Goal: Task Accomplishment & Management: Use online tool/utility

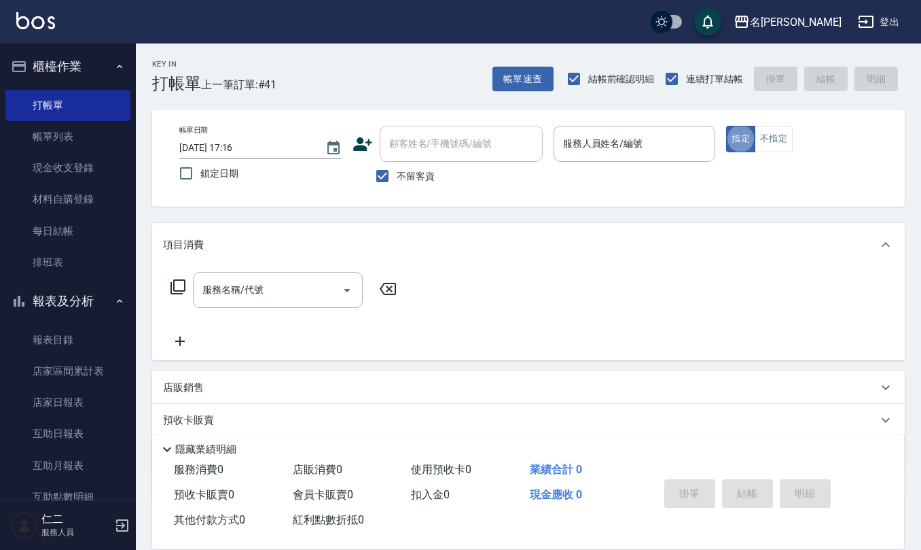
click at [586, 143] on div "服務人員姓名/編號 服務人員姓名/編號" at bounding box center [635, 144] width 162 height 36
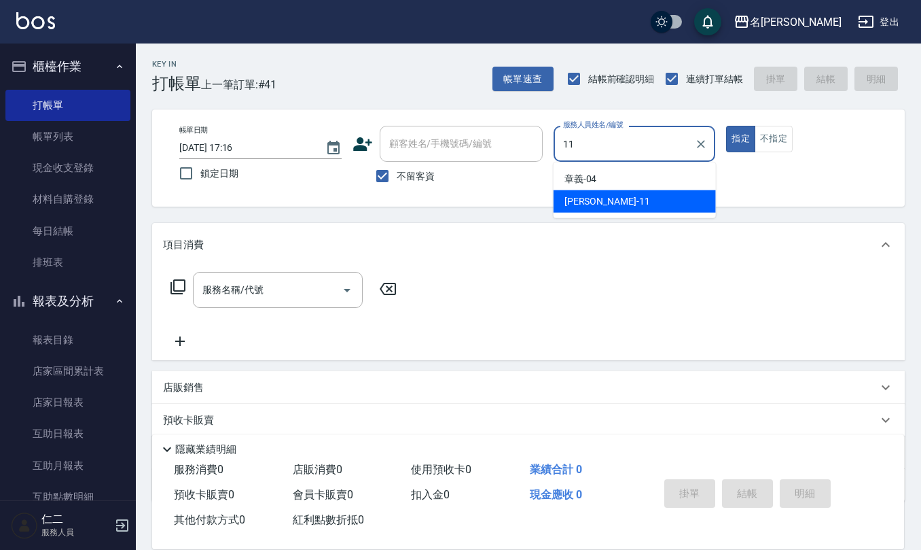
type input "[PERSON_NAME]橙-11"
type button "true"
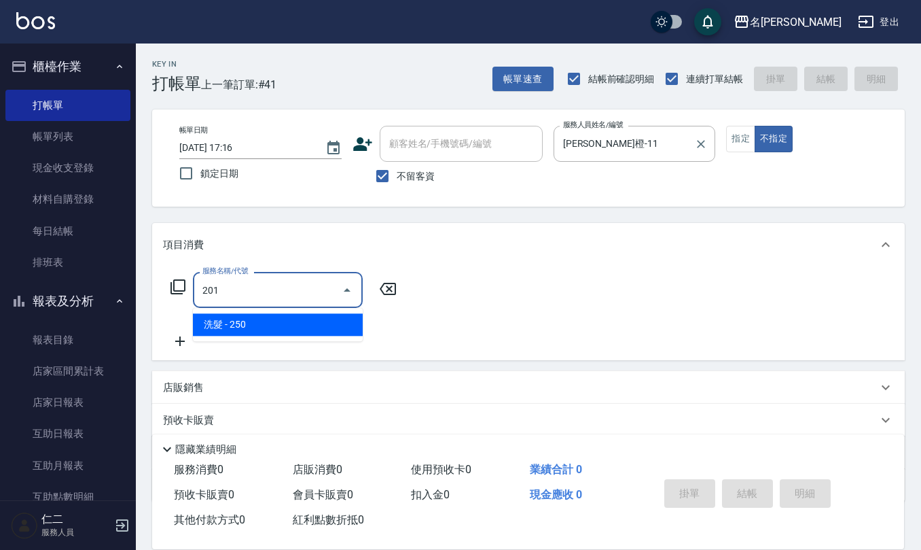
type input "洗髮(201)"
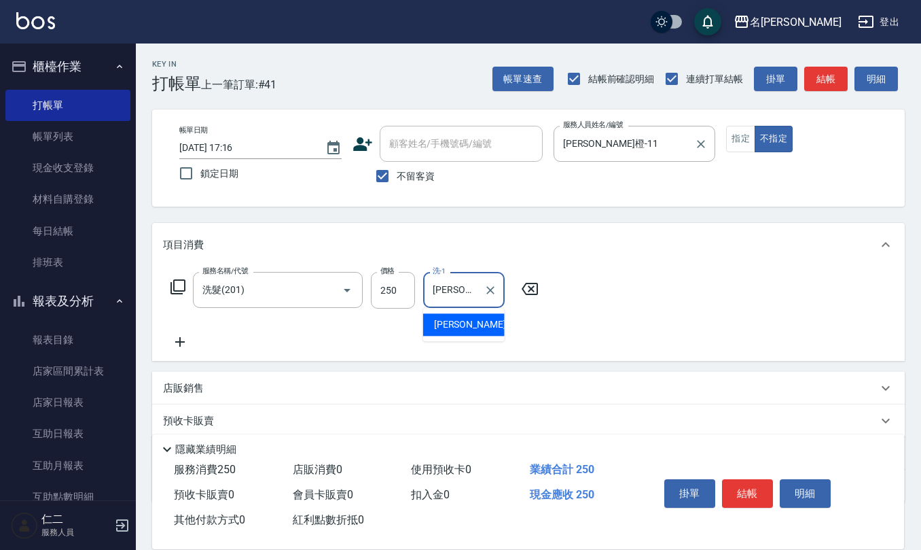
type input "[PERSON_NAME]橙-11"
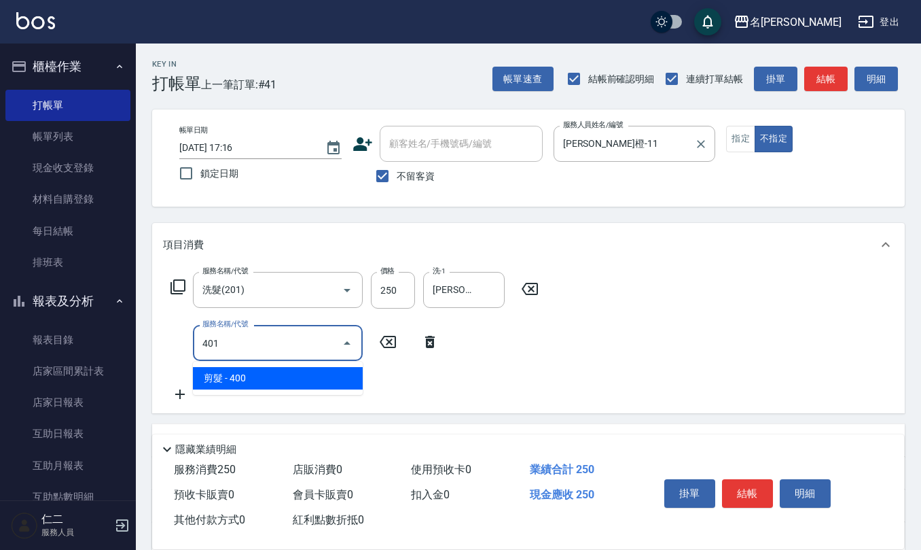
type input "剪髮(401)"
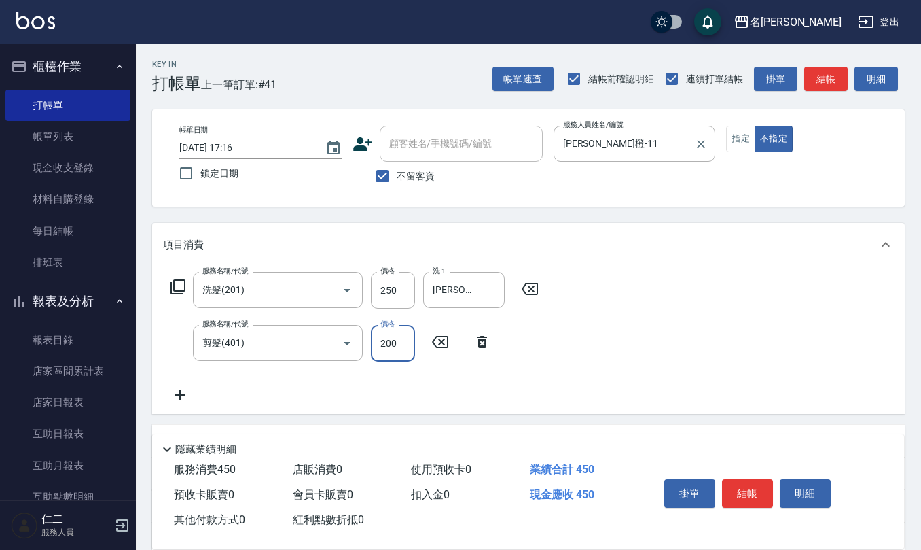
type input "200"
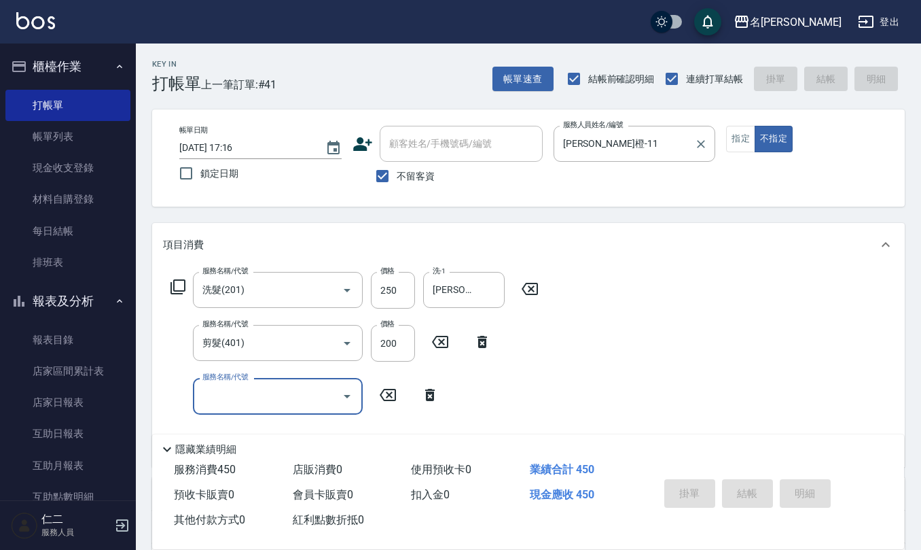
type input "[DATE] 18:11"
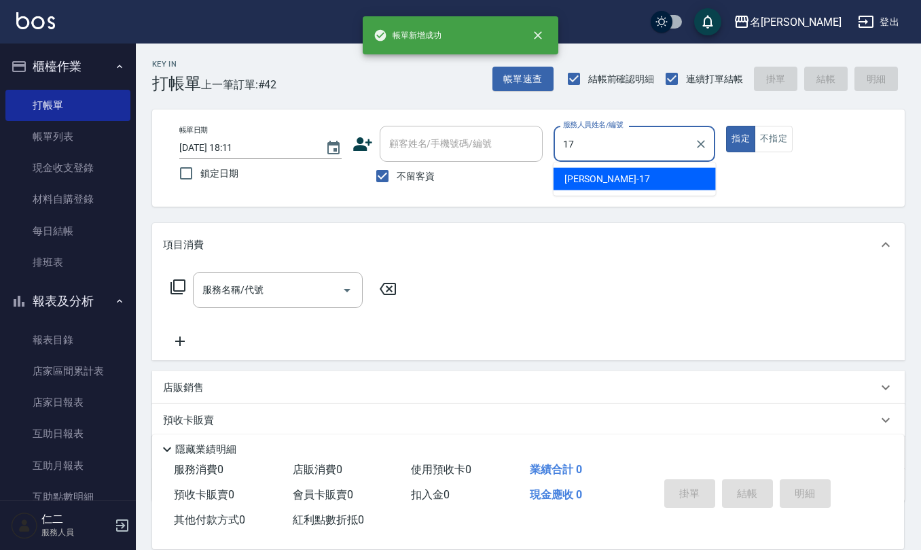
type input "[PERSON_NAME]-17"
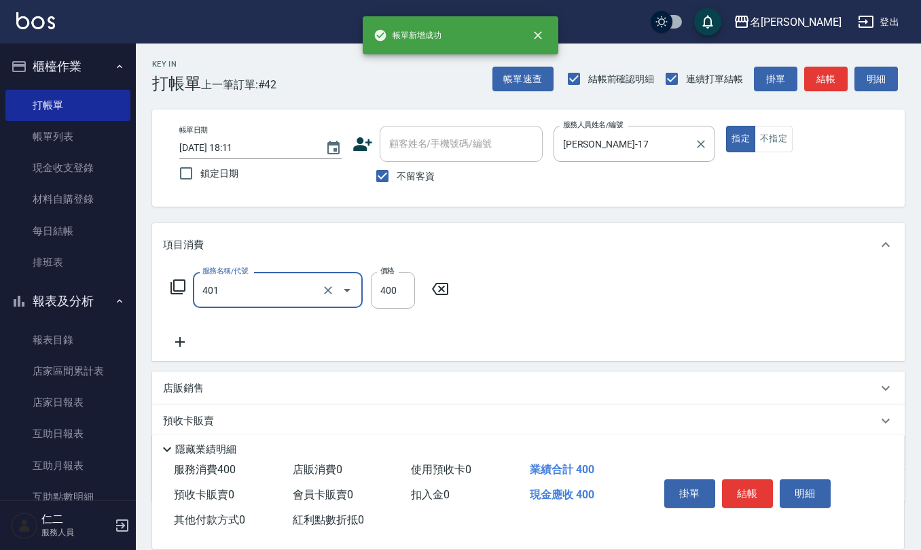
type input "剪髮(401)"
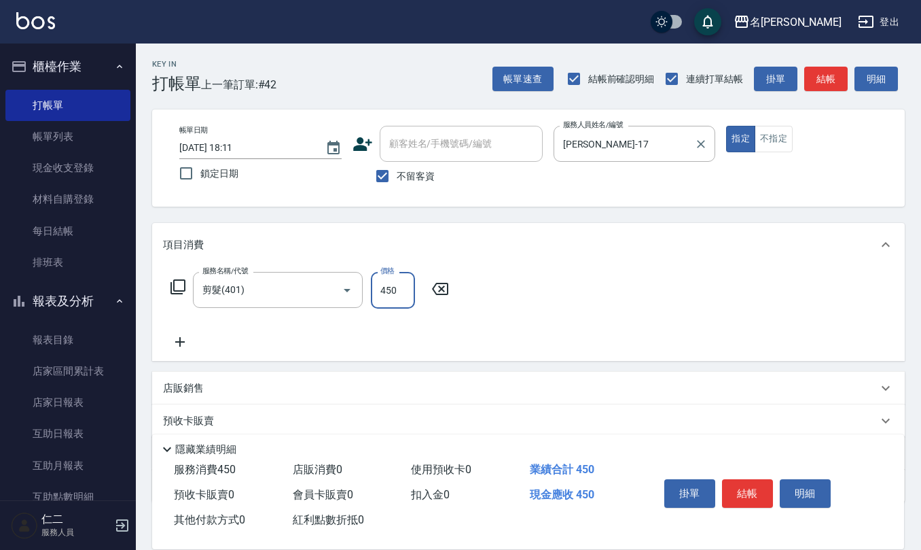
type input "450"
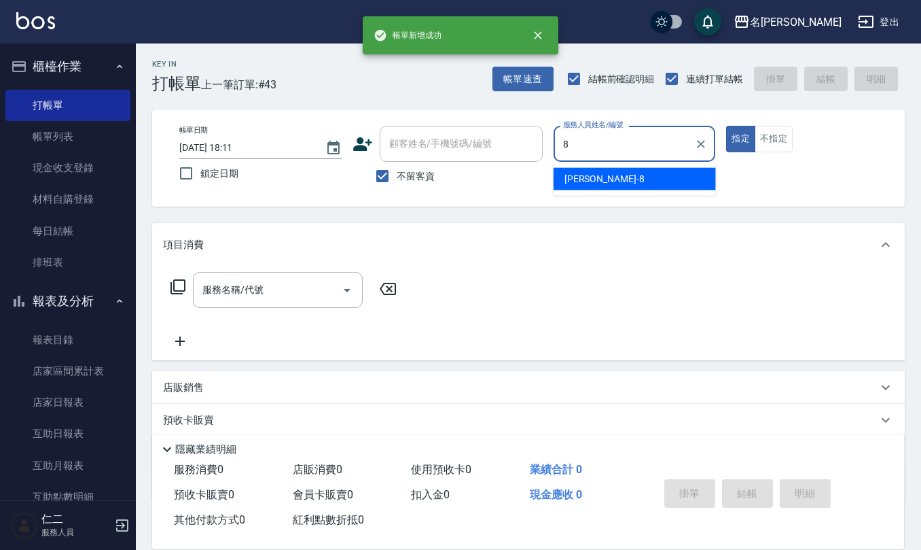
type input "[PERSON_NAME]-8"
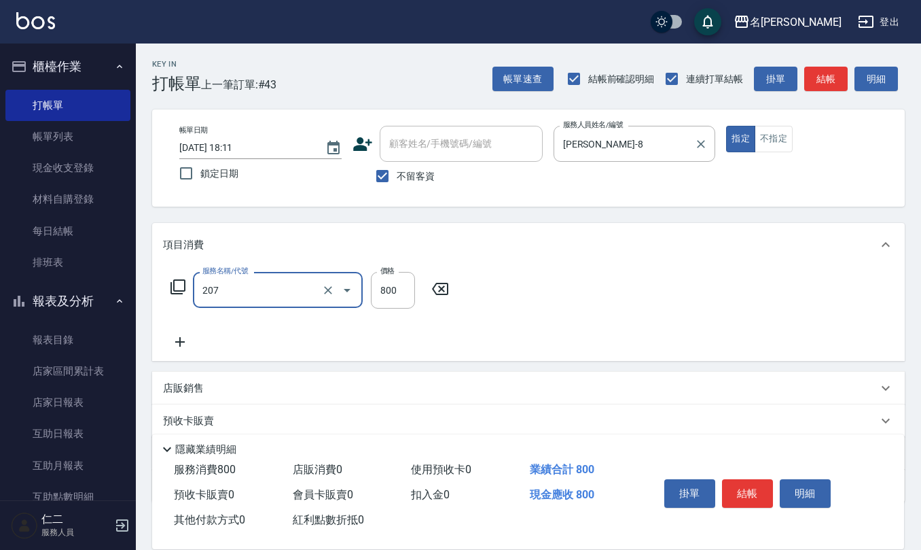
type input "清潔洗(207)"
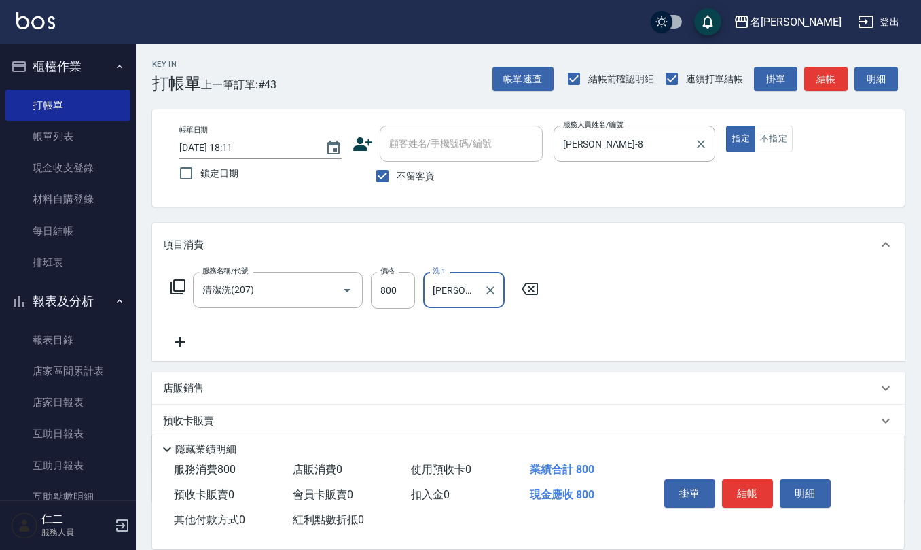
type input "[PERSON_NAME]-8"
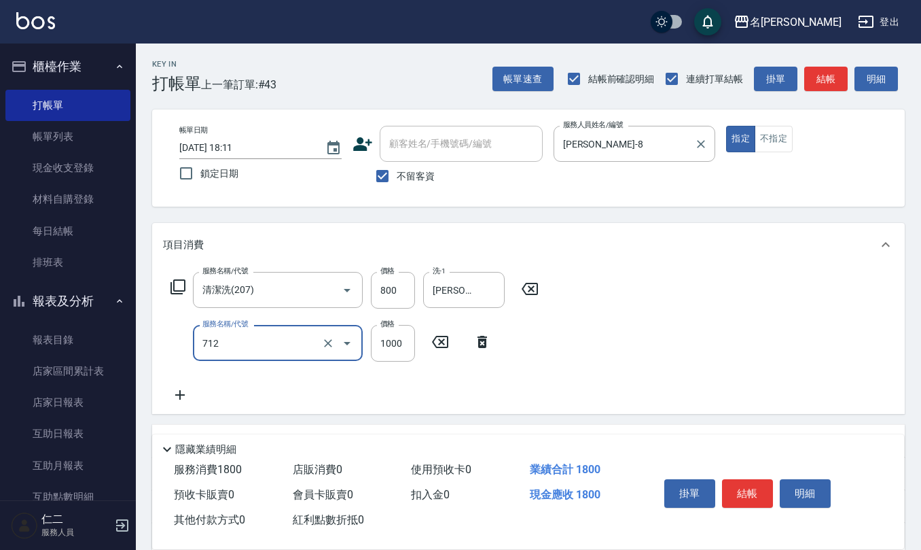
type input "伊蘭洋甘菊1000(712)"
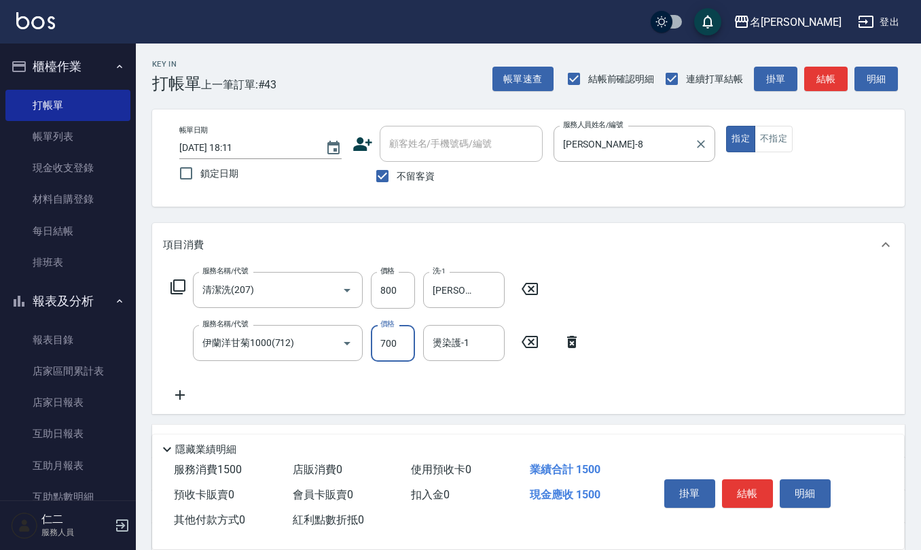
type input "700"
type input "[PERSON_NAME]-8"
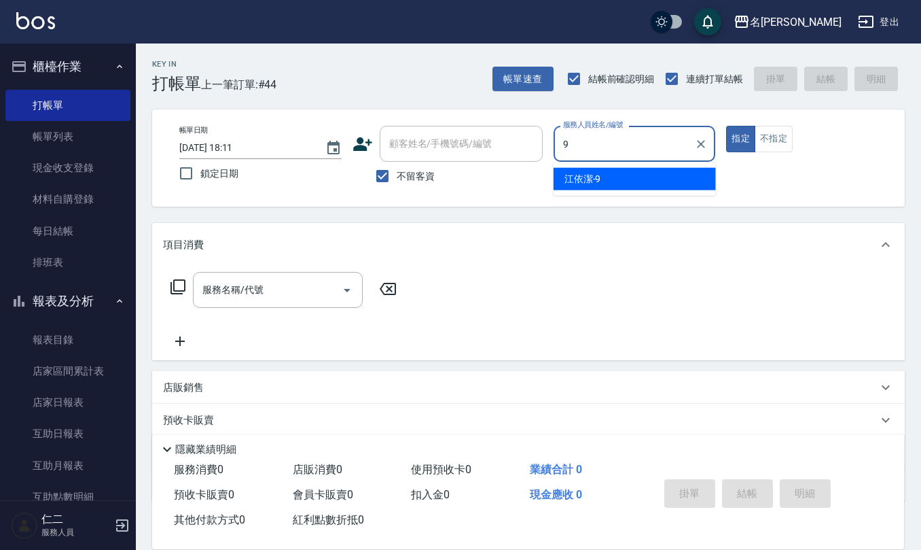
type input "[PERSON_NAME]-9"
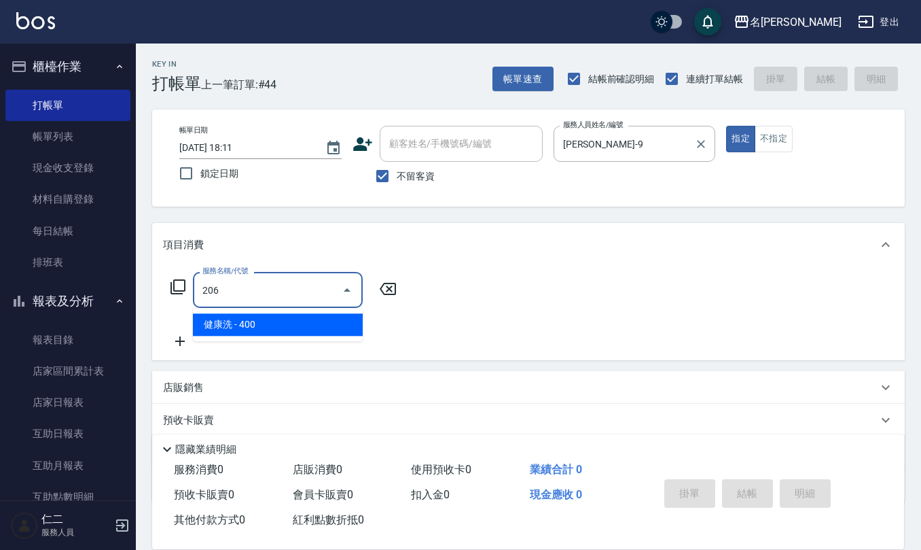
type input "健康洗(206)"
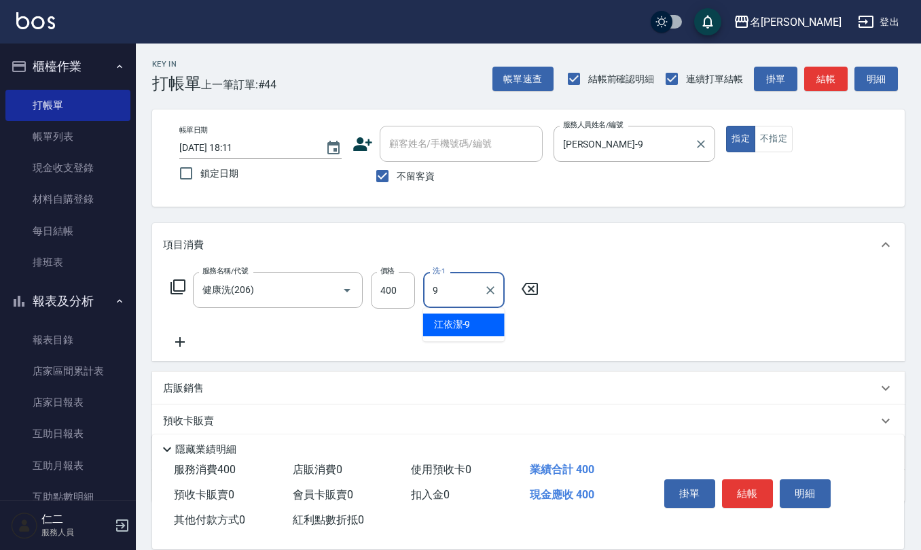
type input "[PERSON_NAME]-9"
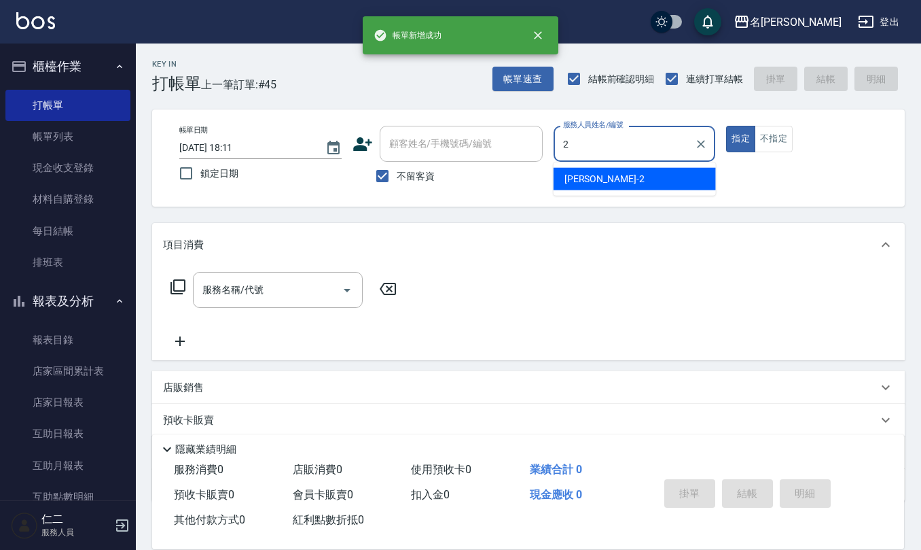
type input "[PERSON_NAME]-2"
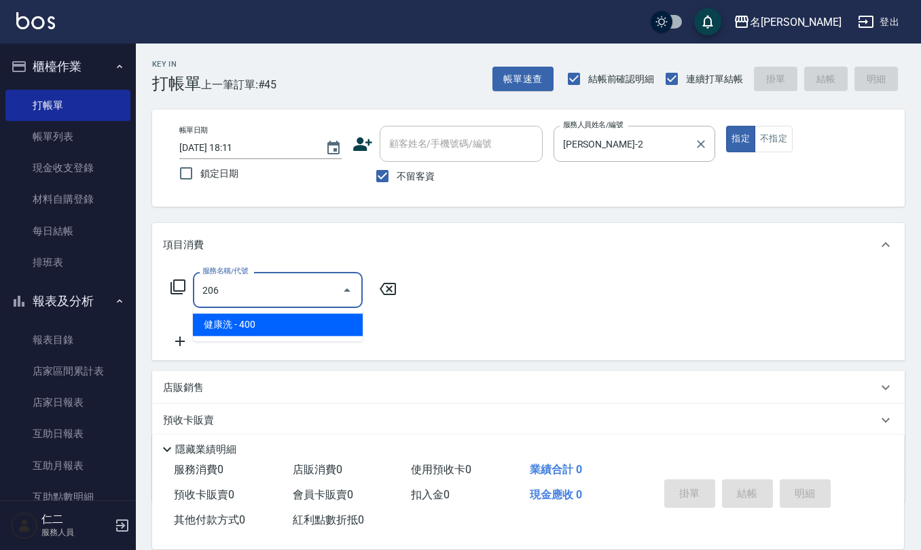
type input "健康洗(206)"
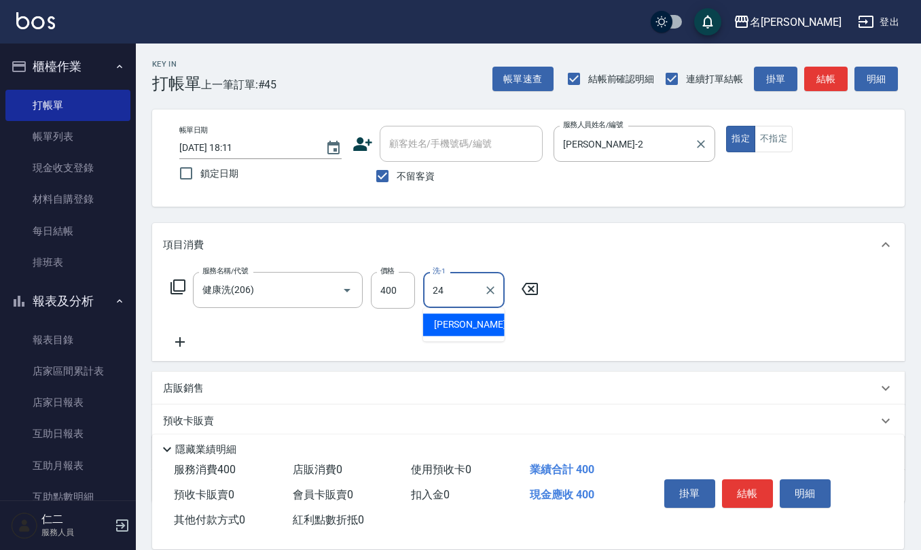
type input "[PERSON_NAME]-24"
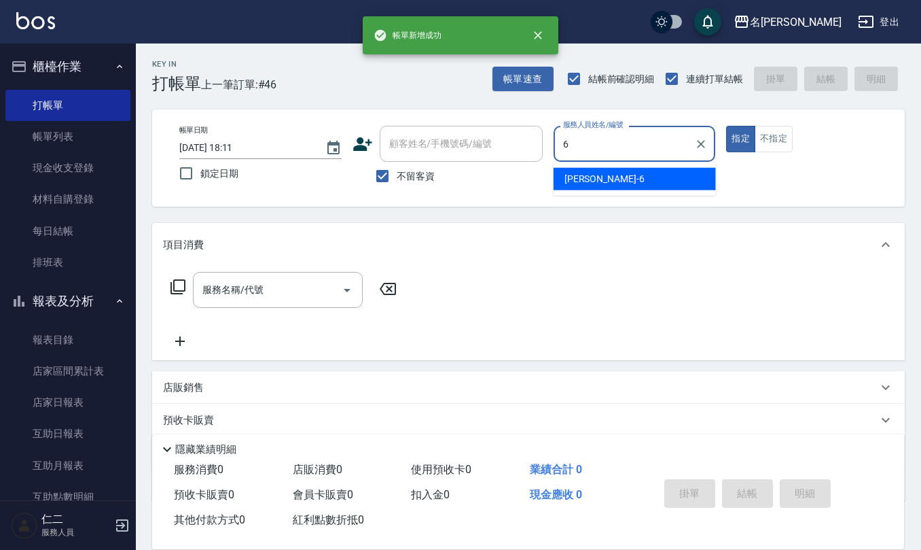
type input "[PERSON_NAME]-6"
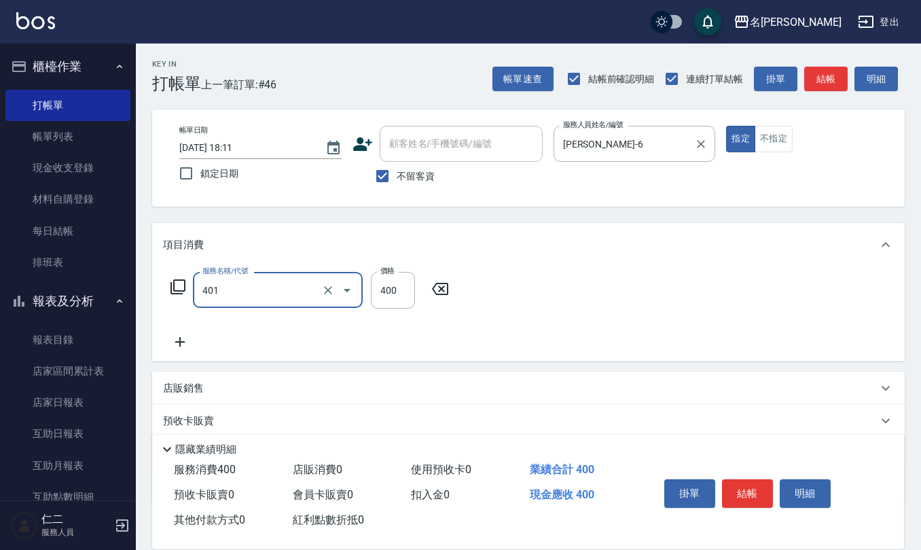
type input "剪髮(401)"
type input "350"
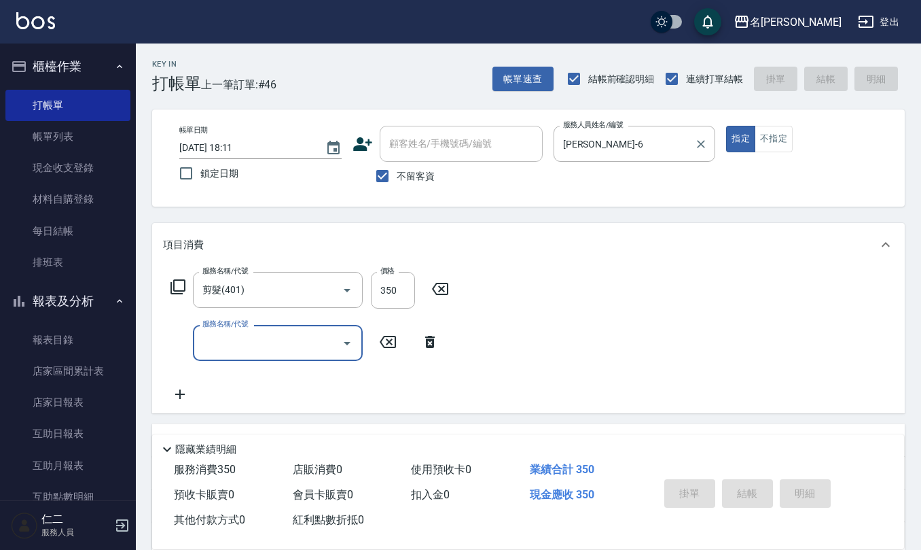
type input "[DATE] 18:12"
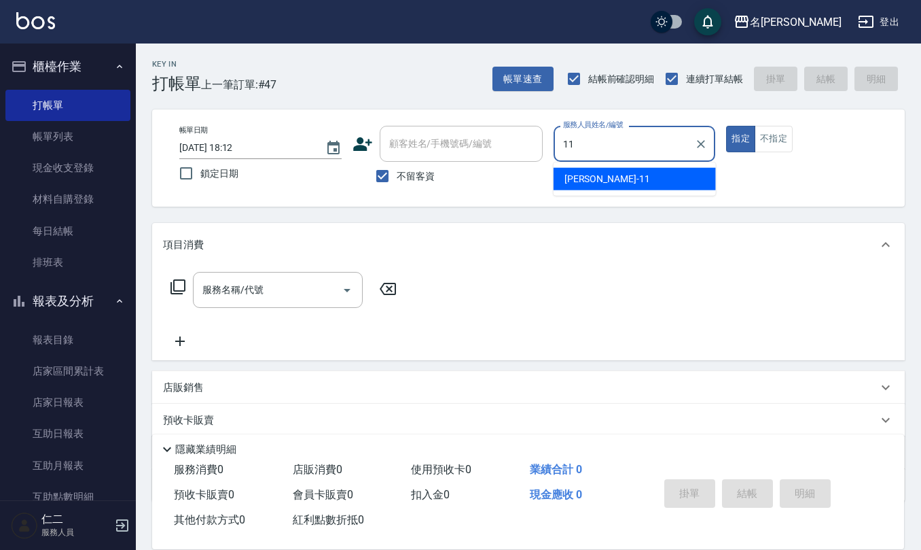
type input "[PERSON_NAME]橙-11"
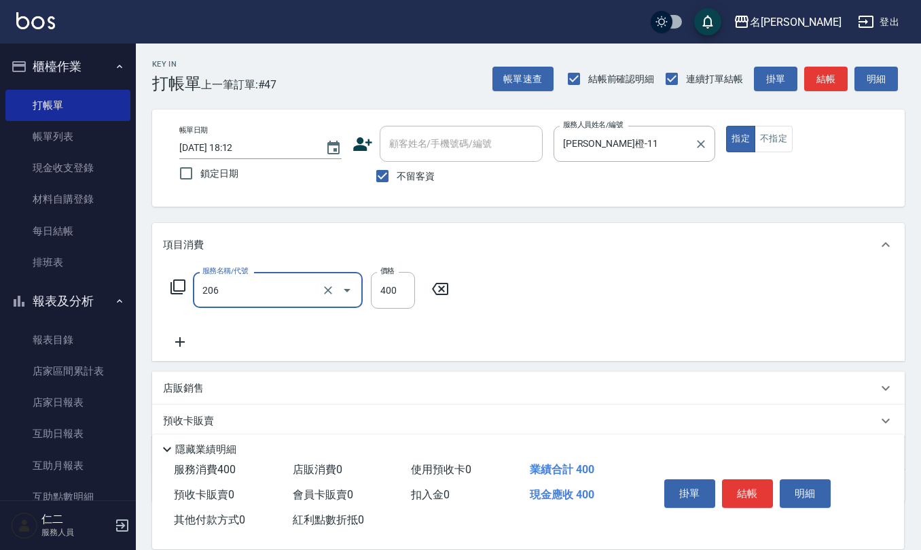
type input "健康洗(206)"
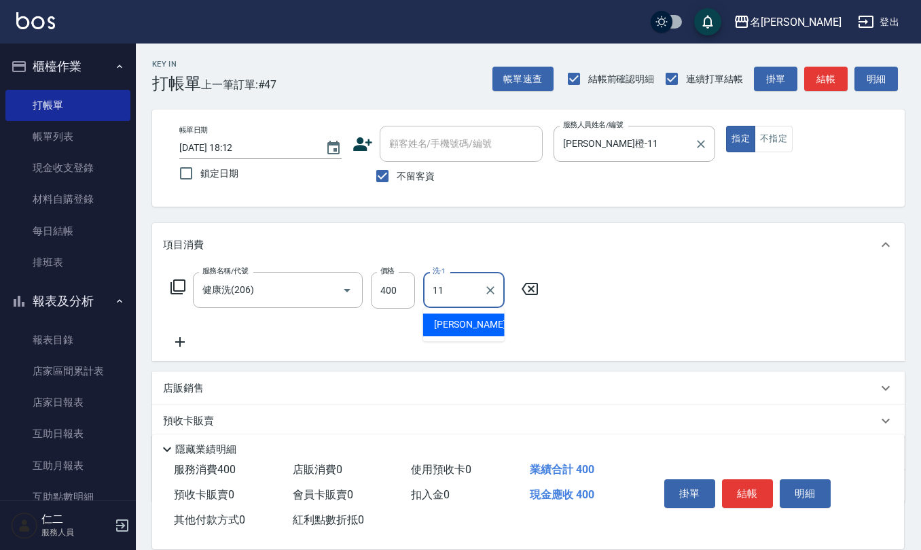
type input "[PERSON_NAME]橙-11"
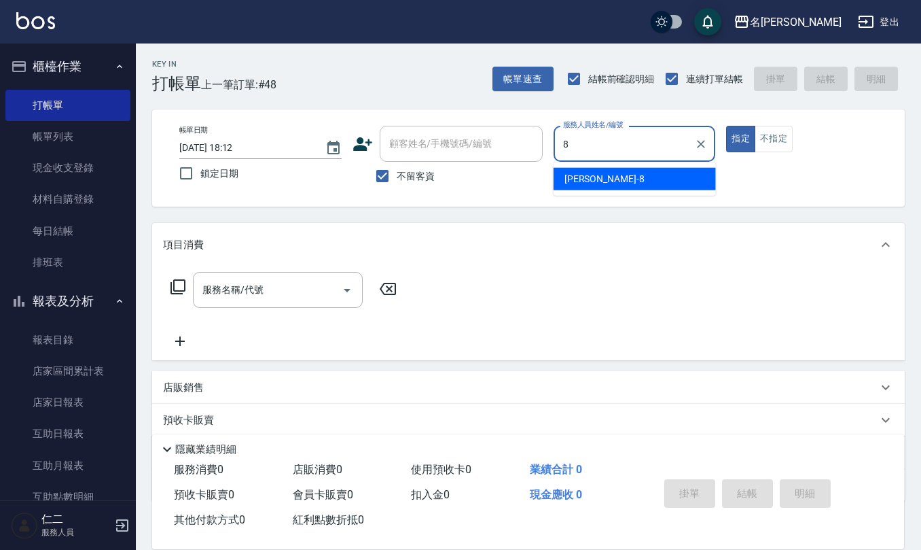
type input "[PERSON_NAME]-8"
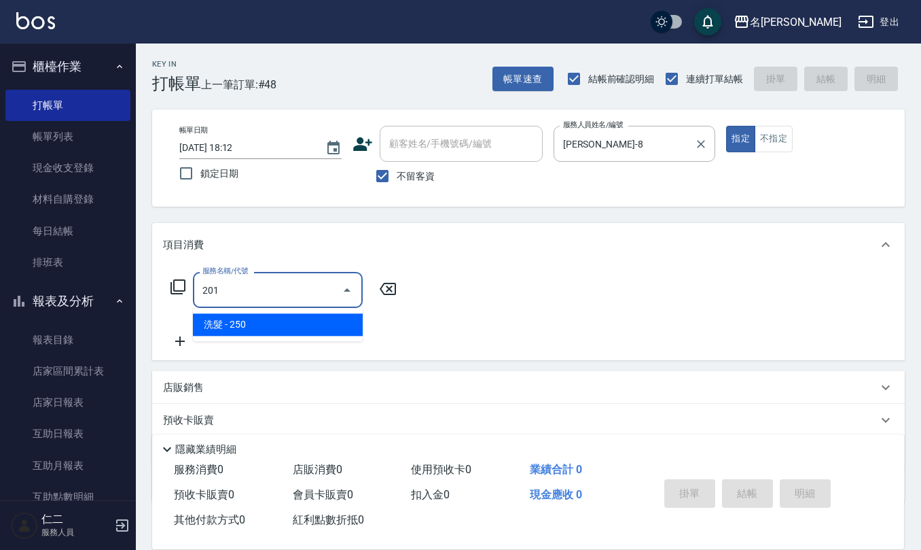
type input "洗髮(201)"
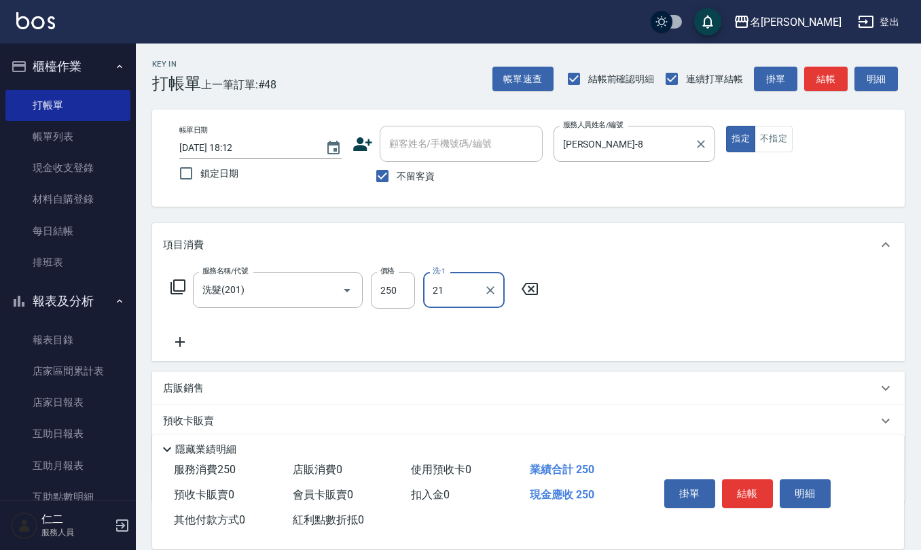
type input "[PERSON_NAME]-21"
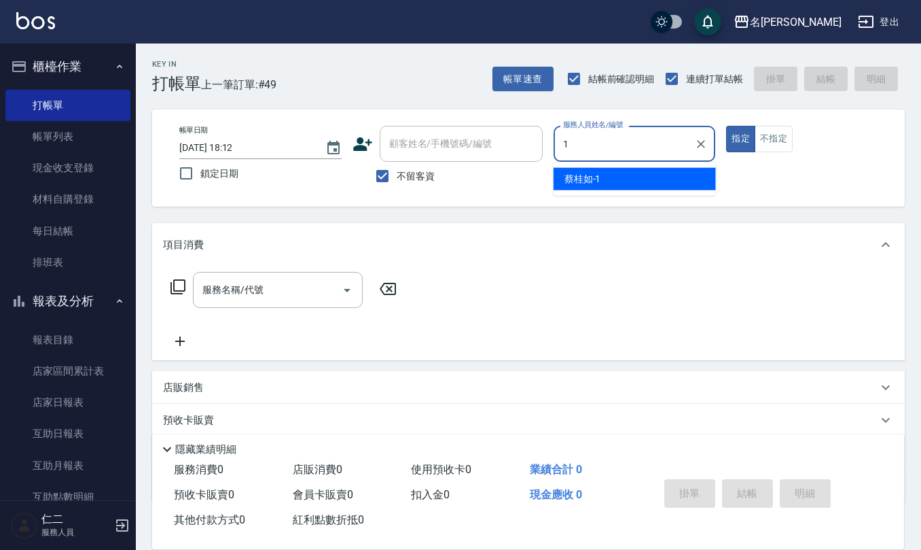
type input "[PERSON_NAME]1"
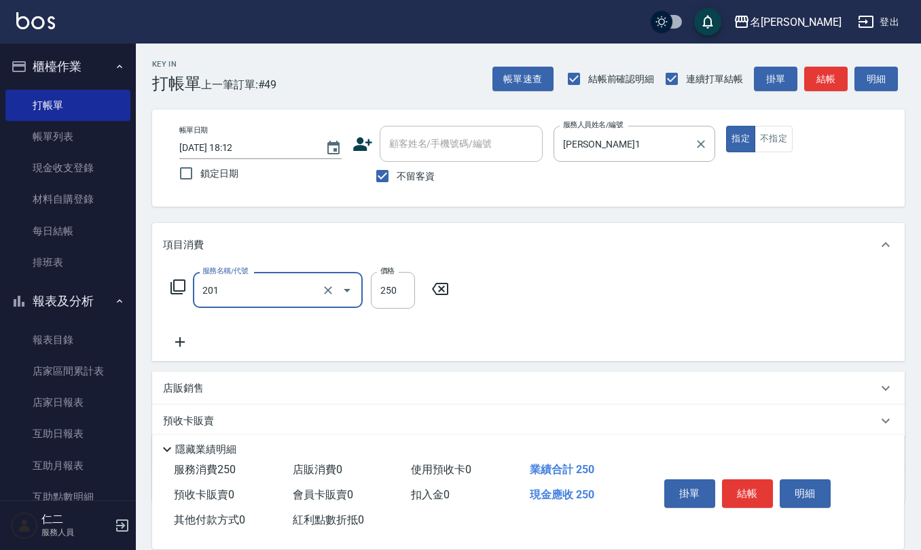
type input "洗髮(201)"
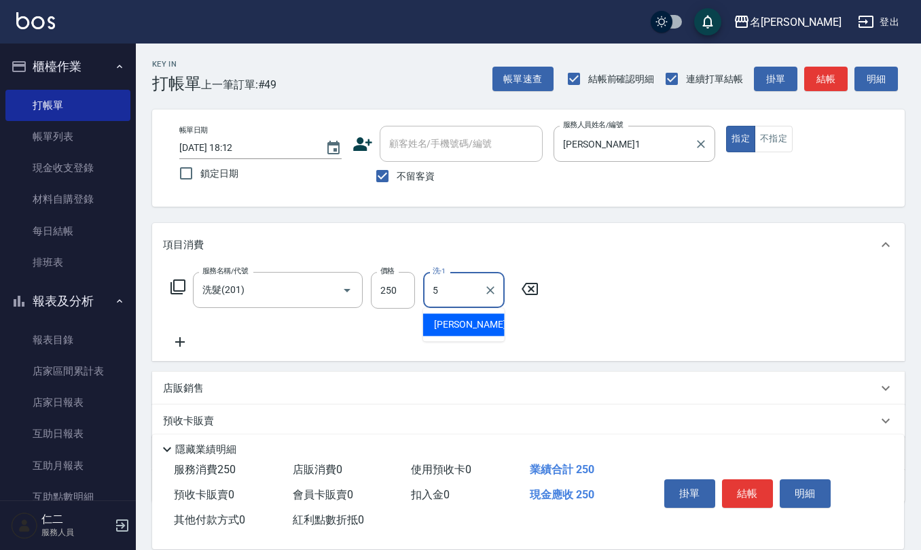
type input "[PERSON_NAME]5"
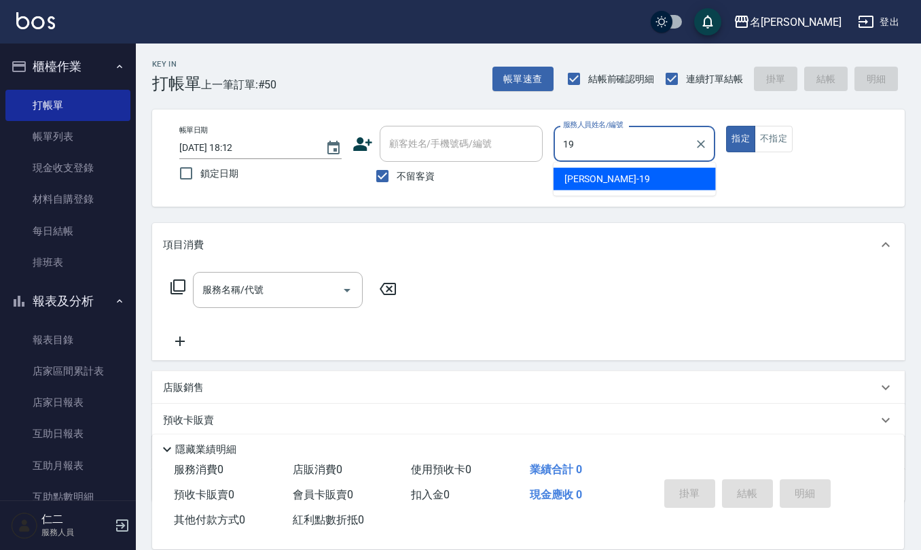
type input "[PERSON_NAME]-19"
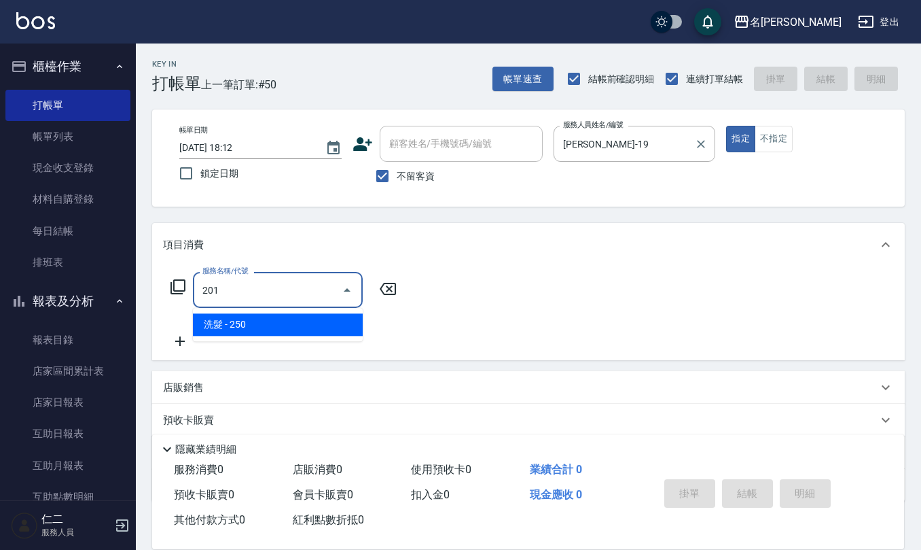
type input "洗髮(201)"
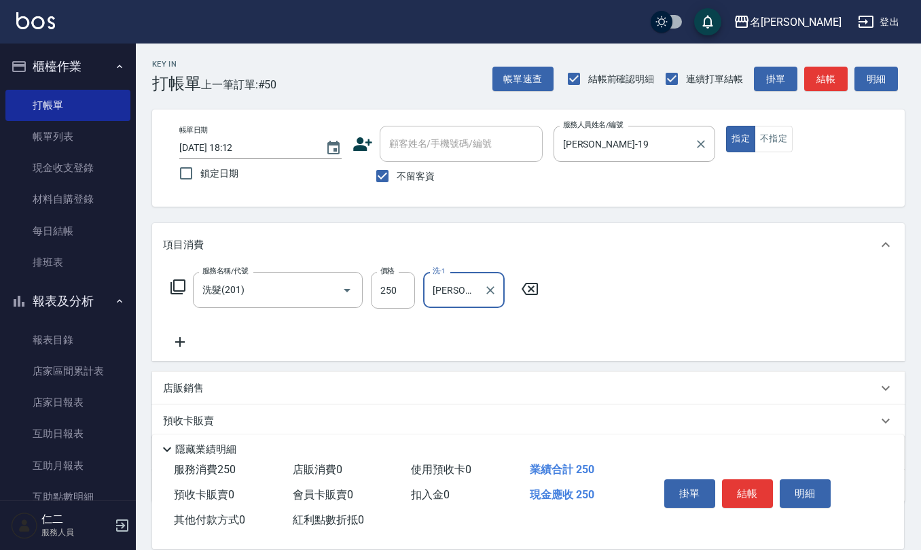
type input "[PERSON_NAME]-21"
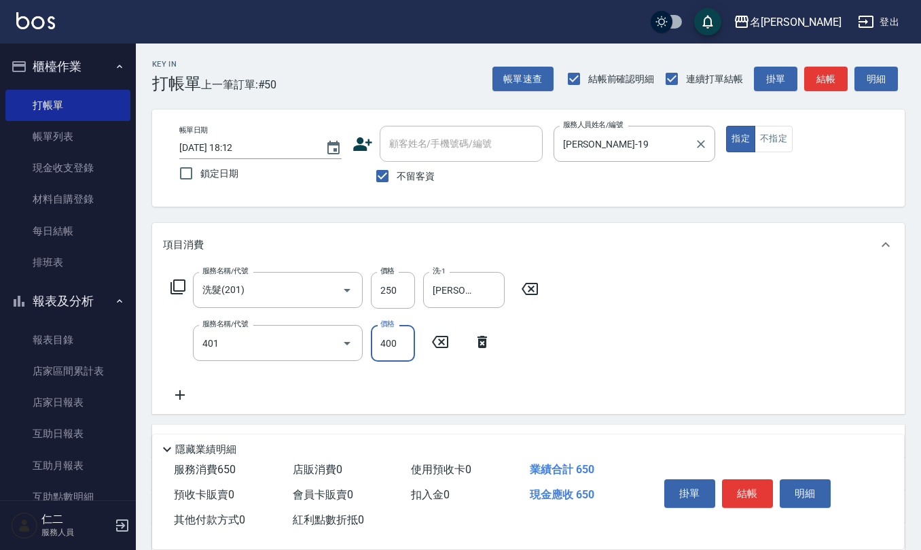
type input "剪髮(401)"
type input "500"
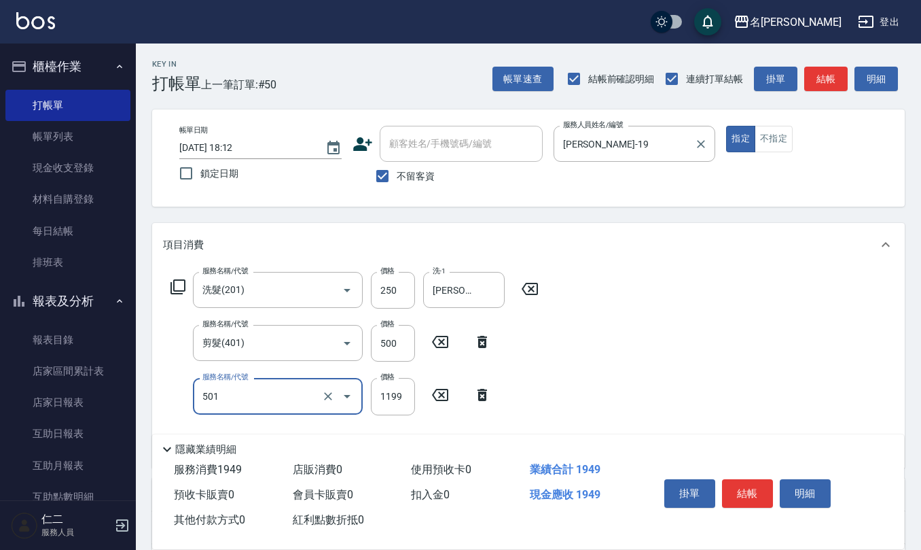
type input "染髮(501)"
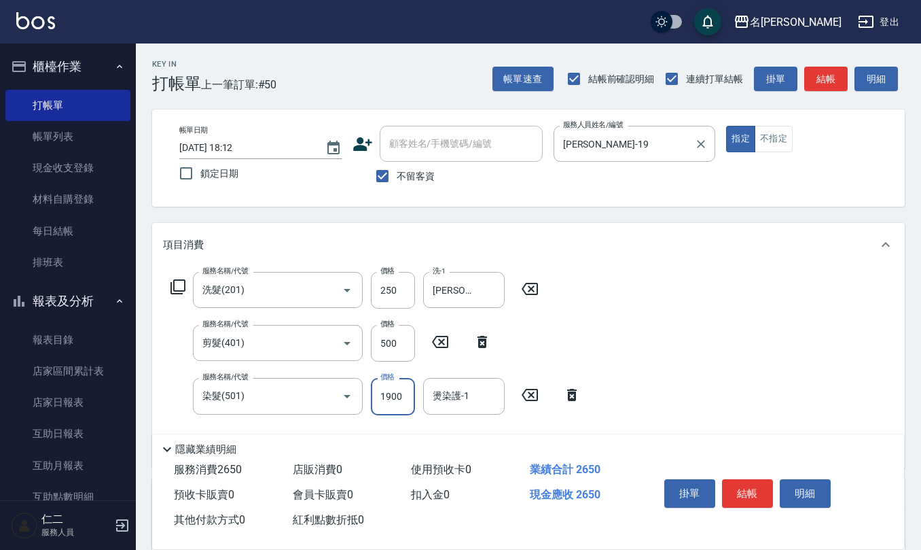
type input "1900"
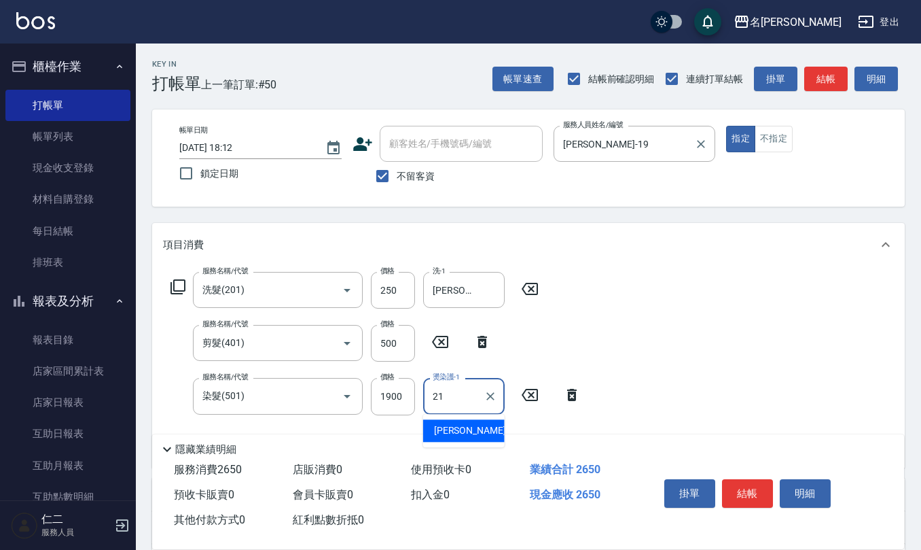
type input "[PERSON_NAME]-21"
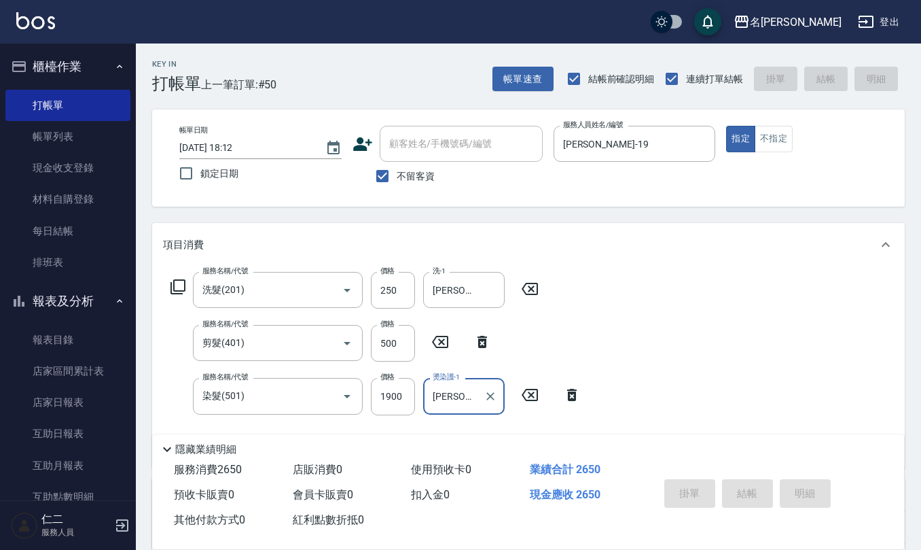
type input "[DATE] 18:13"
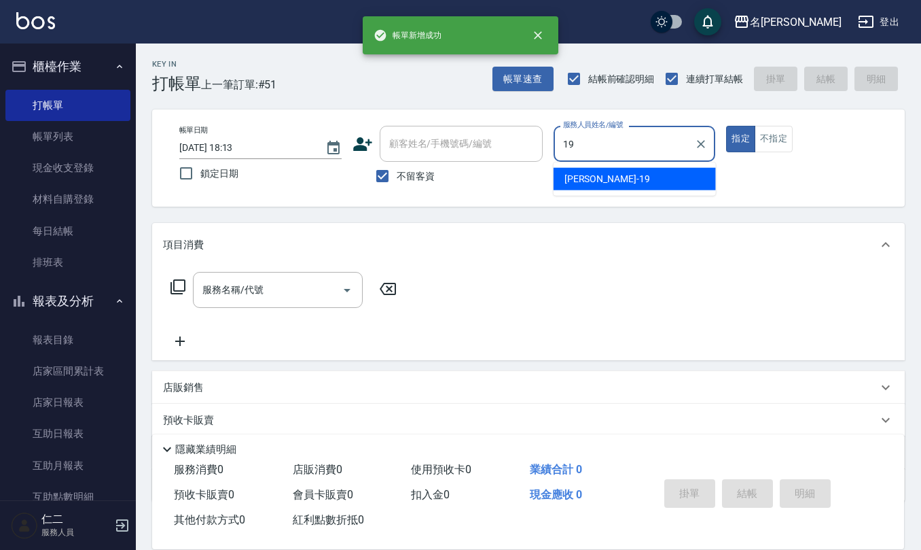
type input "[PERSON_NAME]-19"
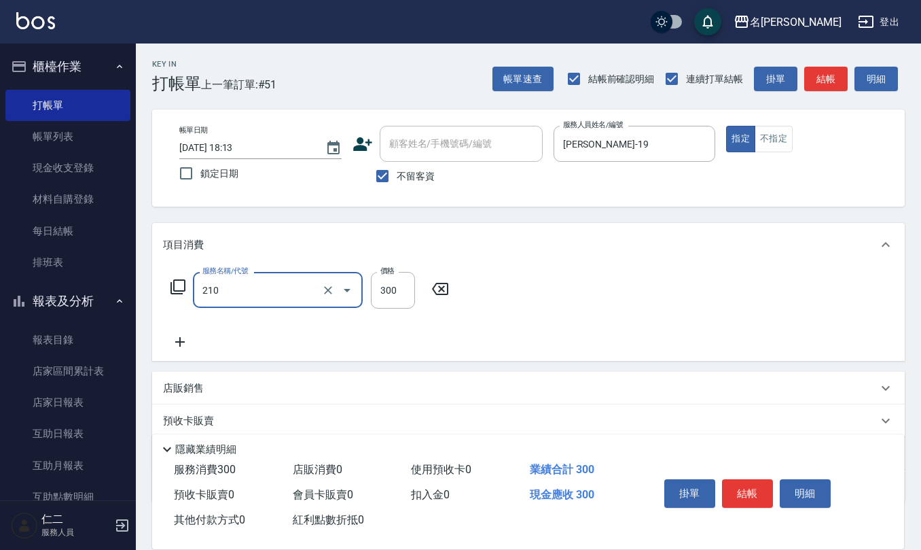
type input "[PERSON_NAME]洗髮精(210)"
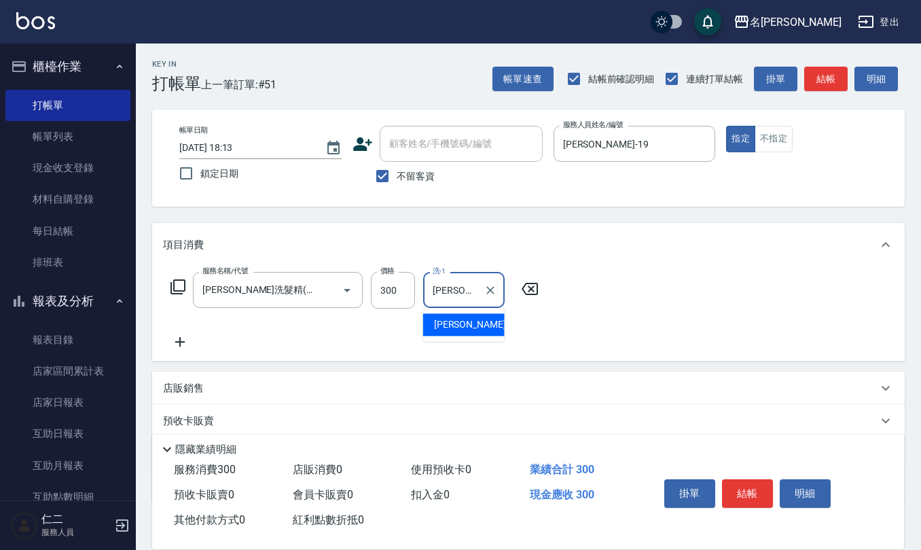
type input "[PERSON_NAME]-24"
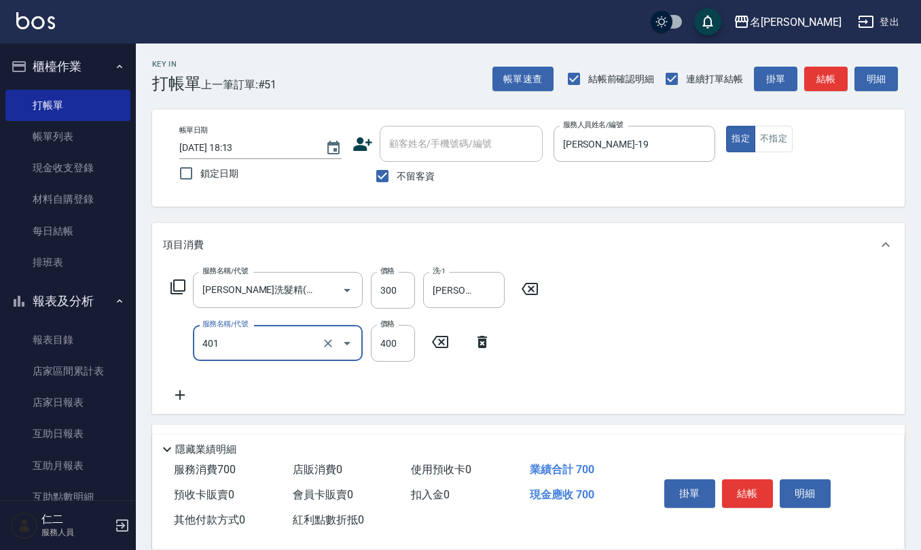
type input "剪髮(401)"
type input "500"
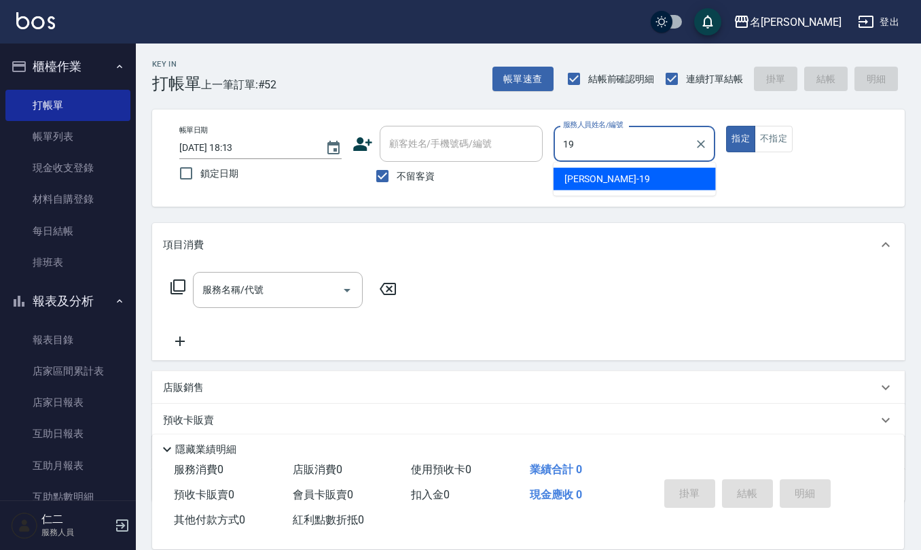
type input "[PERSON_NAME]-19"
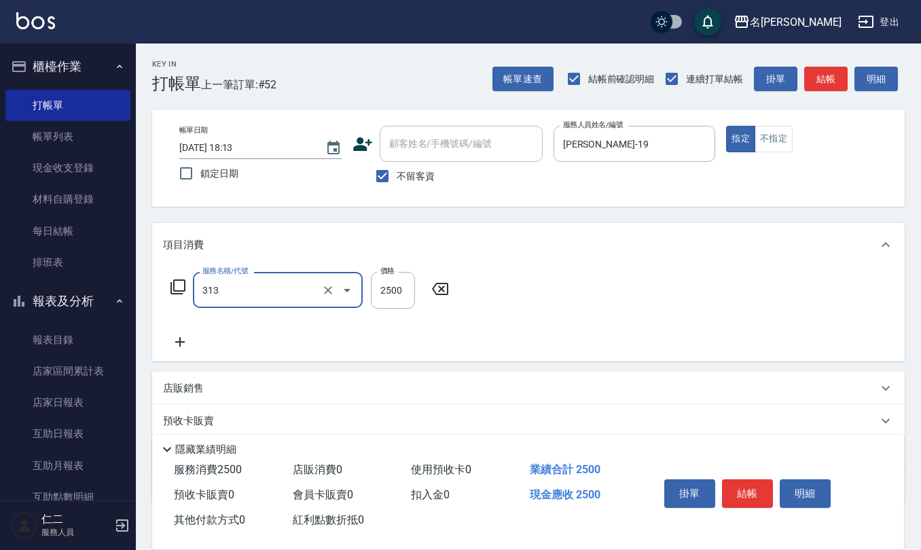
type input "生化還原2500(313)"
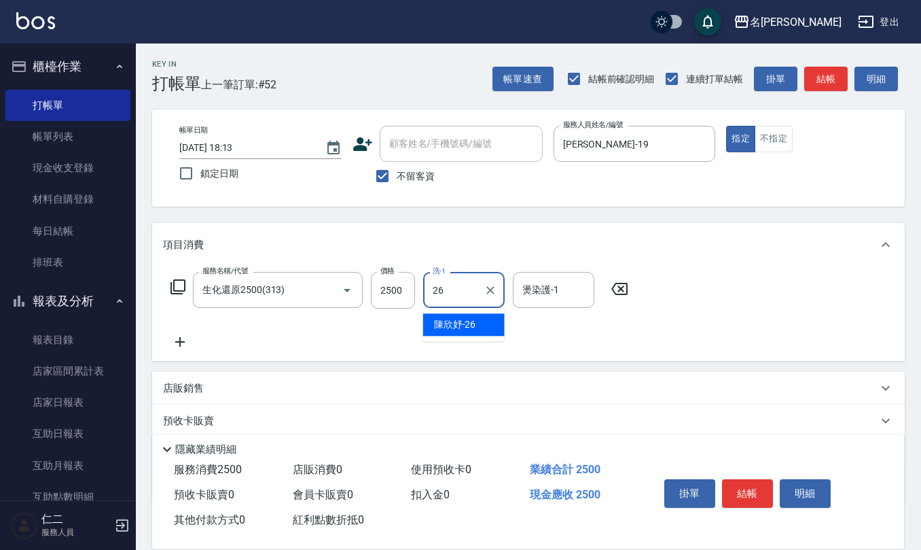
type input "[PERSON_NAME]-26"
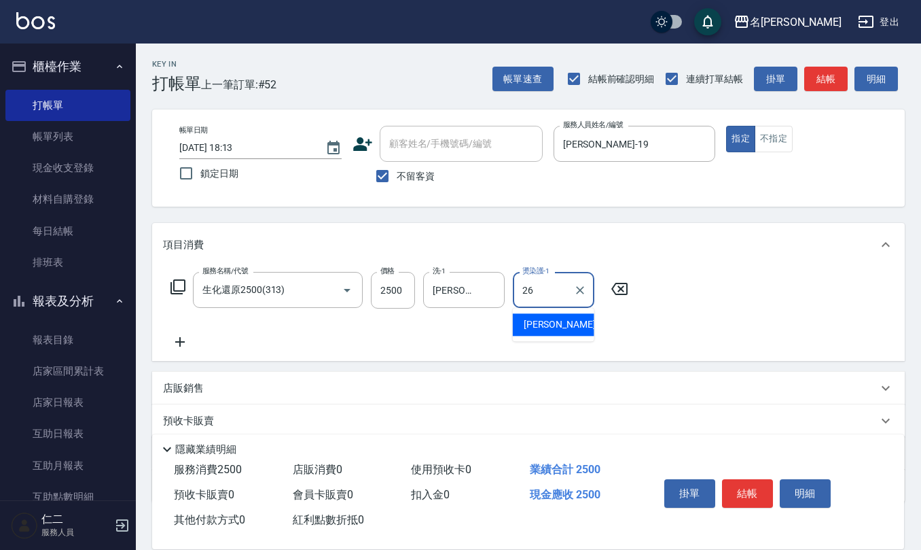
type input "[PERSON_NAME]-26"
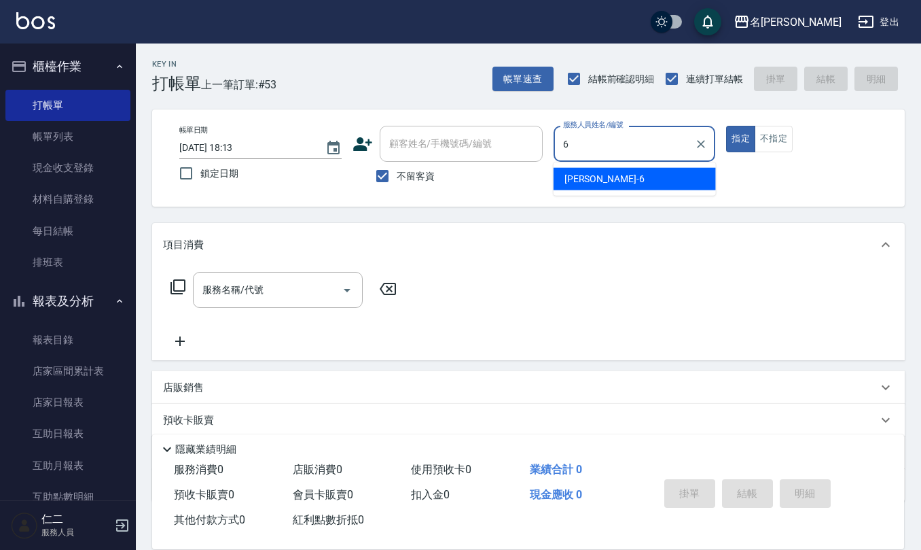
type input "[PERSON_NAME]-6"
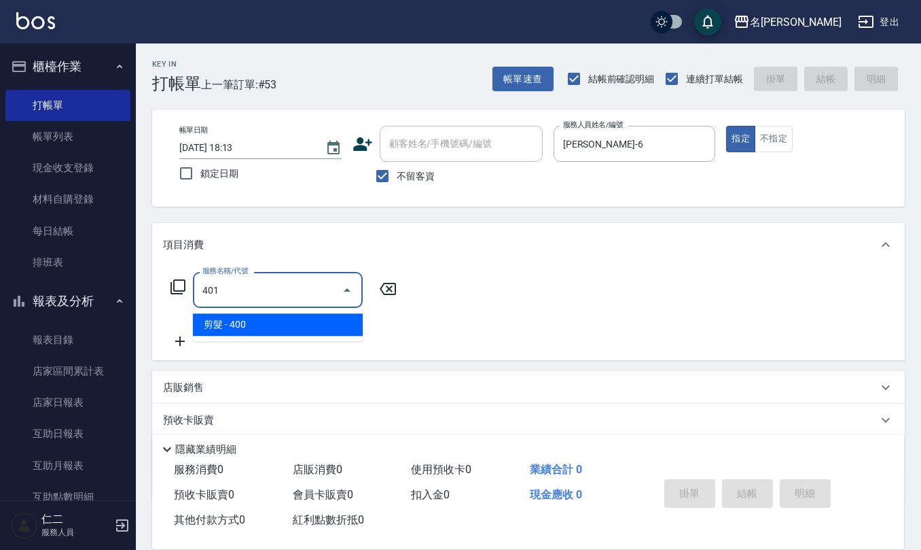
type input "剪髮(401)"
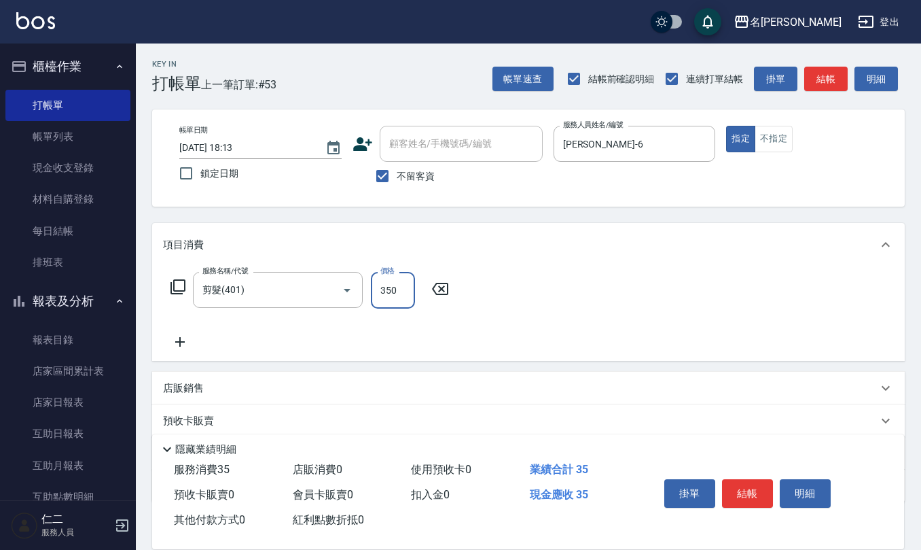
type input "350"
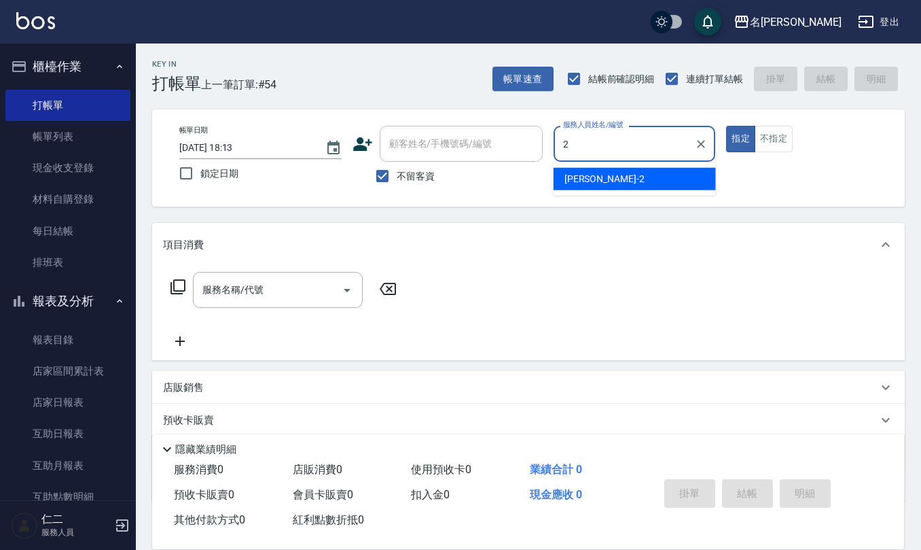
type input "[PERSON_NAME]-2"
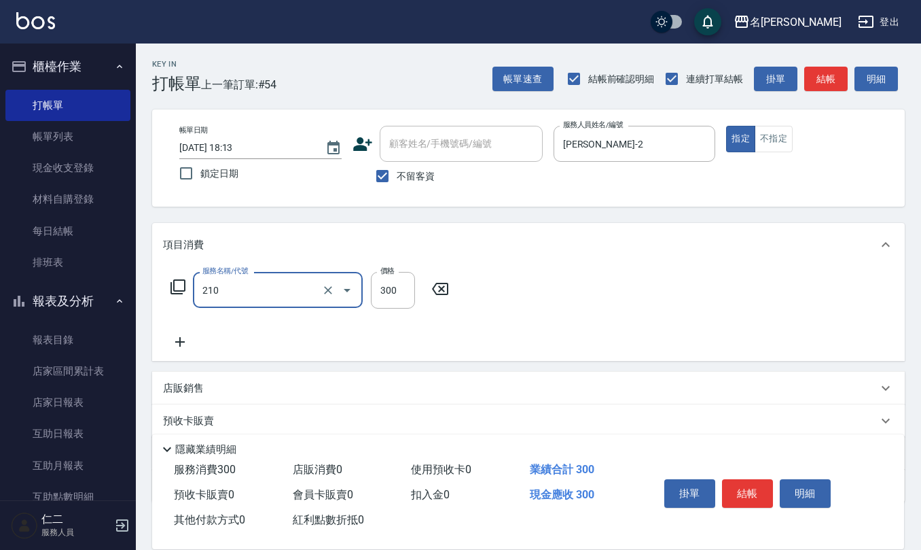
type input "[PERSON_NAME]洗髮精(210)"
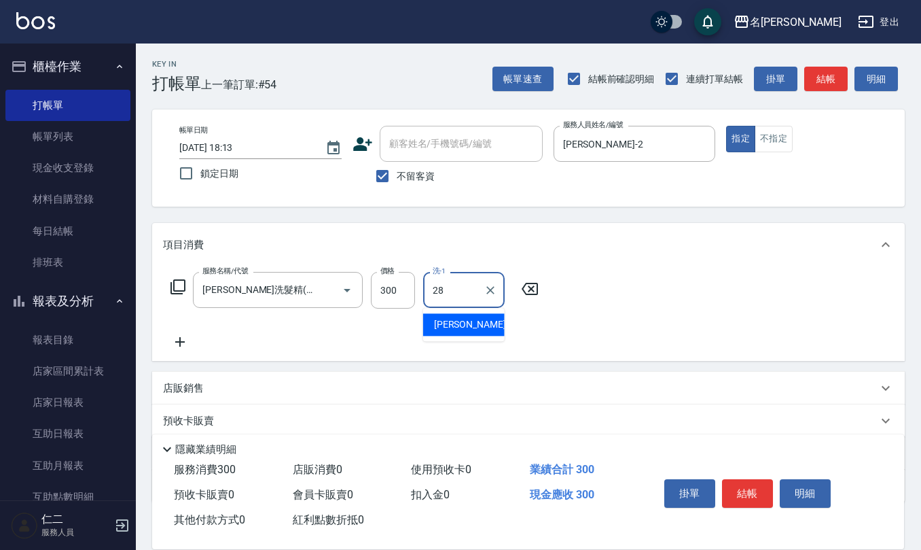
type input "[PERSON_NAME]-28"
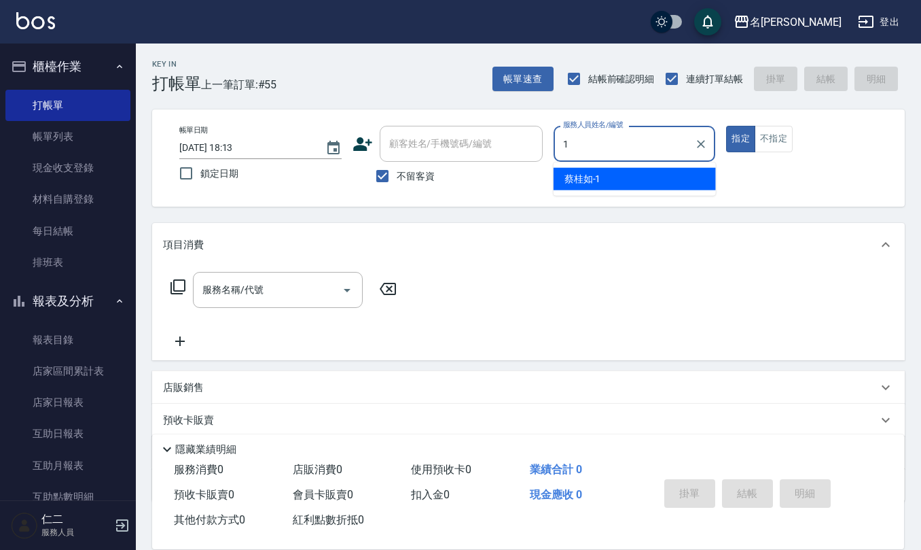
type input "[PERSON_NAME]1"
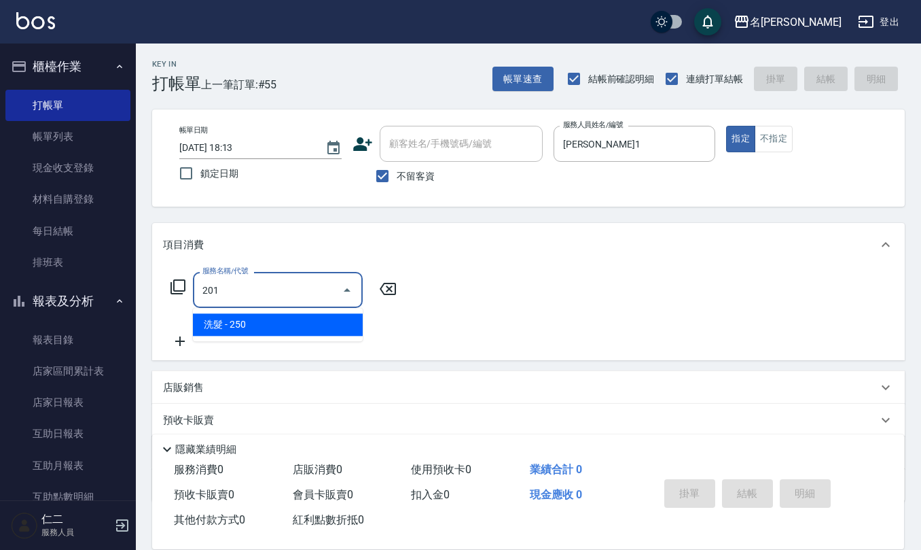
type input "洗髮(201)"
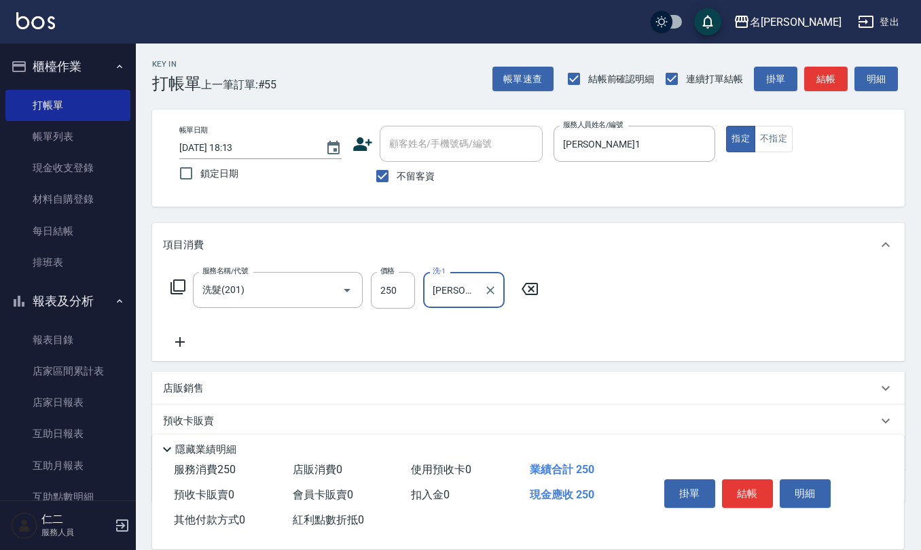
type input "[PERSON_NAME]-33"
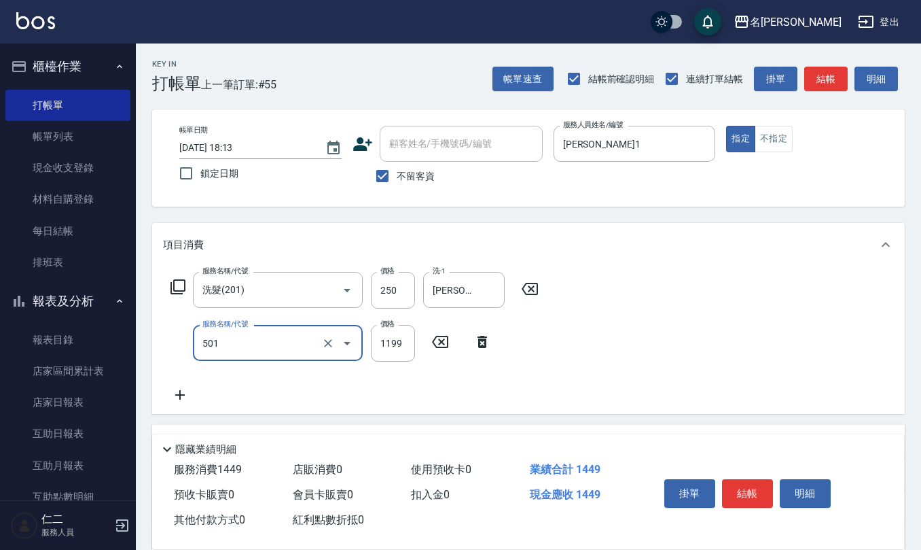
type input "染髮(501)"
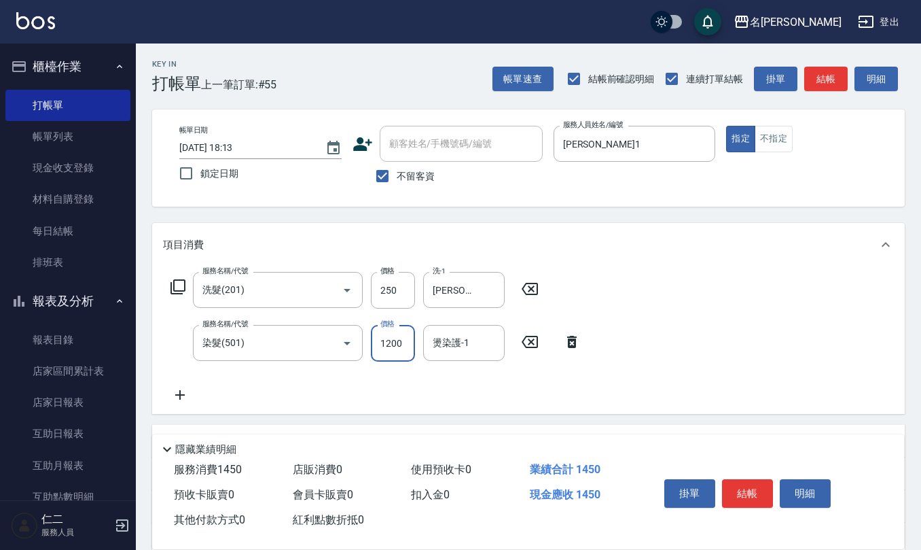
type input "1200"
type input "[PERSON_NAME]-33"
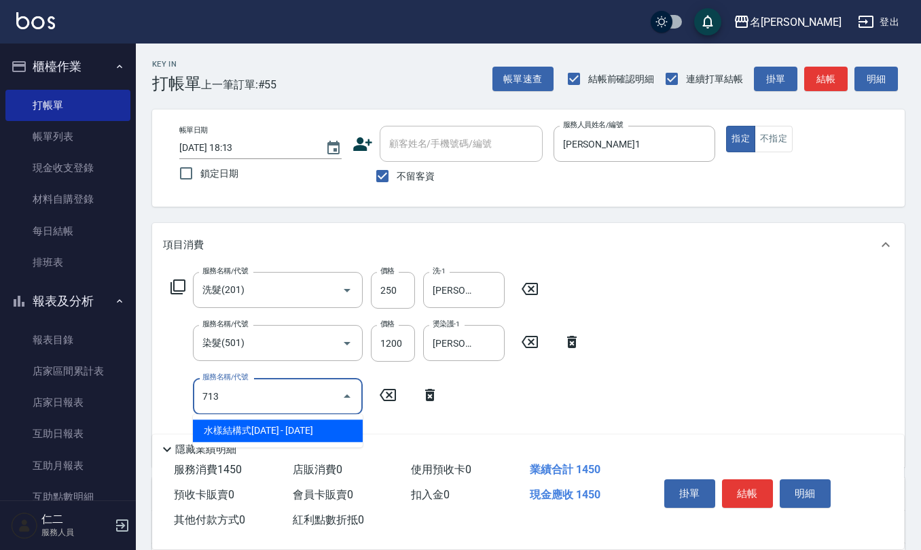
type input "水樣結構式1200(713)"
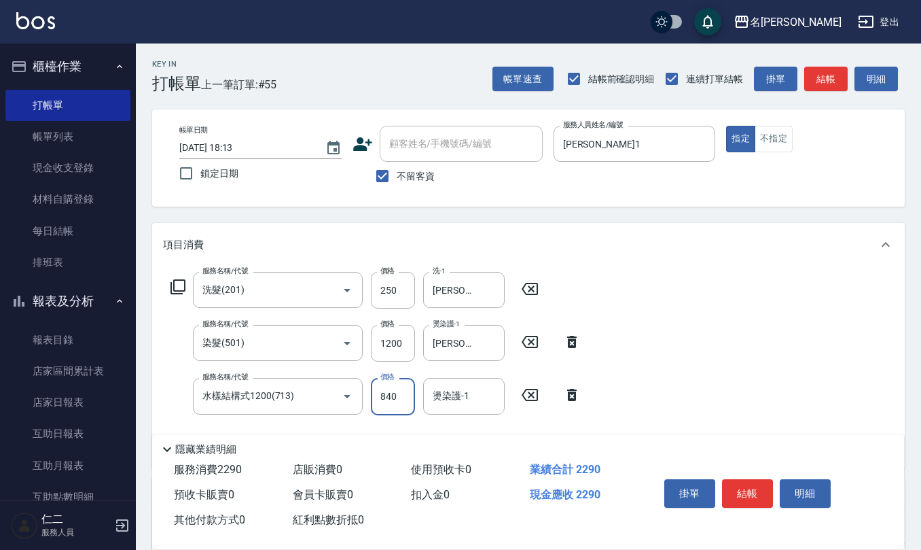
type input "840"
type input "[PERSON_NAME]-33"
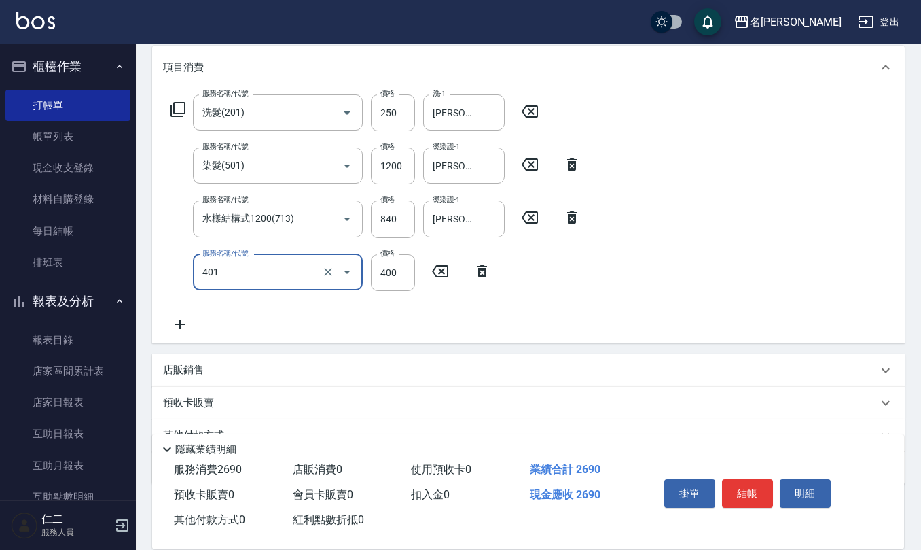
scroll to position [181, 0]
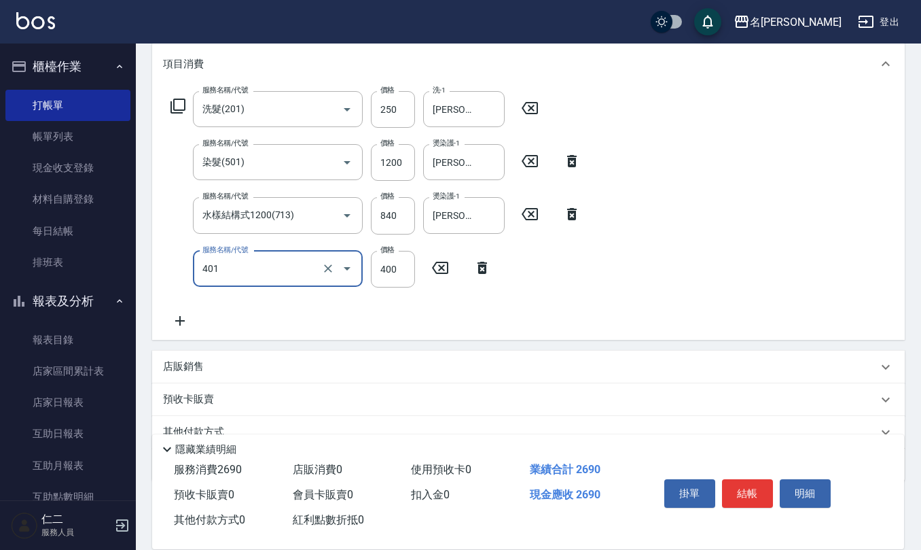
type input "剪髮(401)"
type input "405"
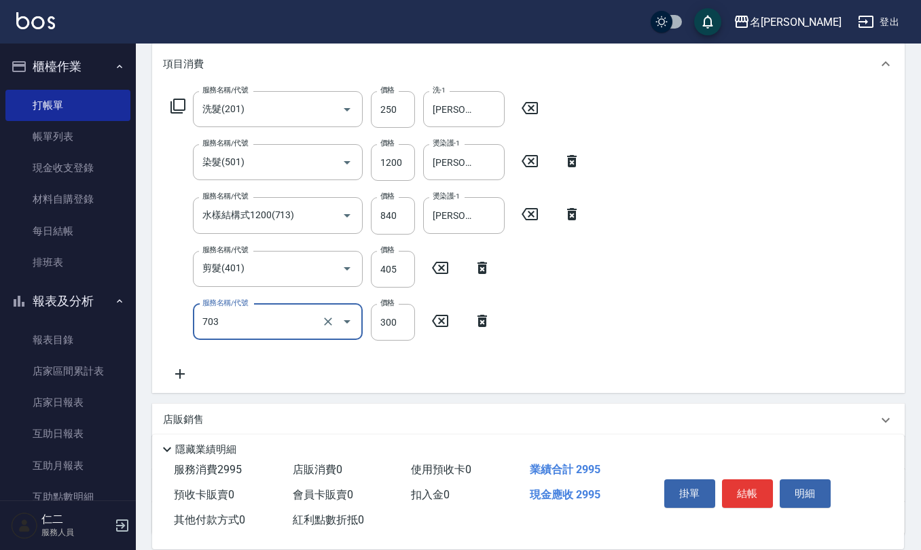
type input "(1236)設計師(703)"
type input "500"
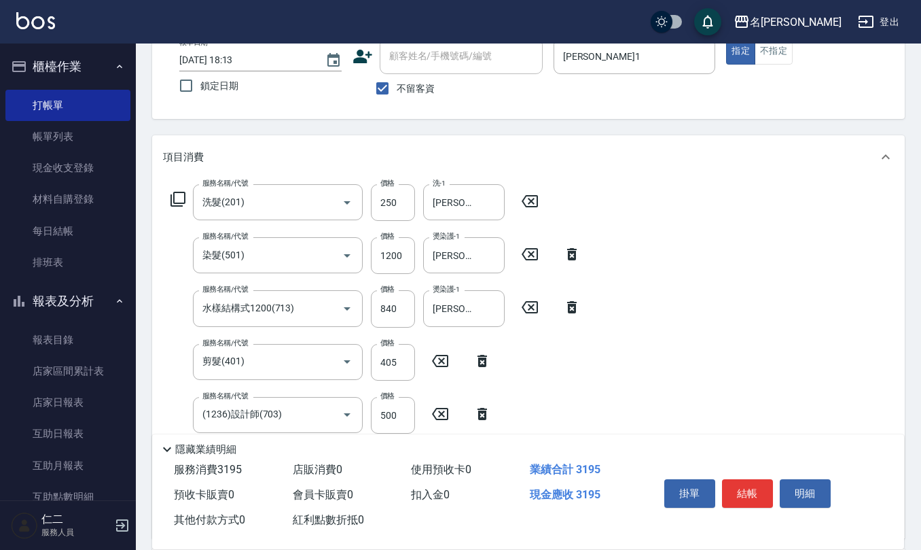
scroll to position [90, 0]
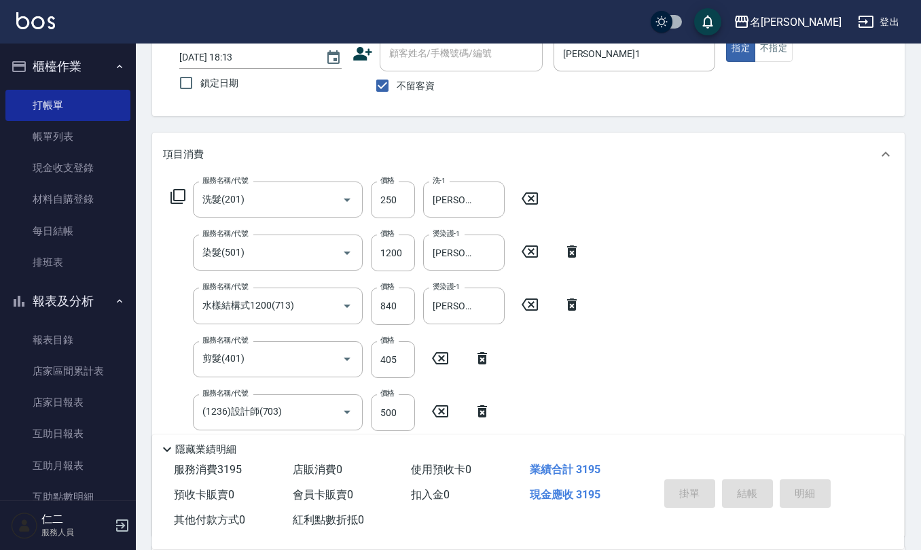
type input "[DATE] 18:15"
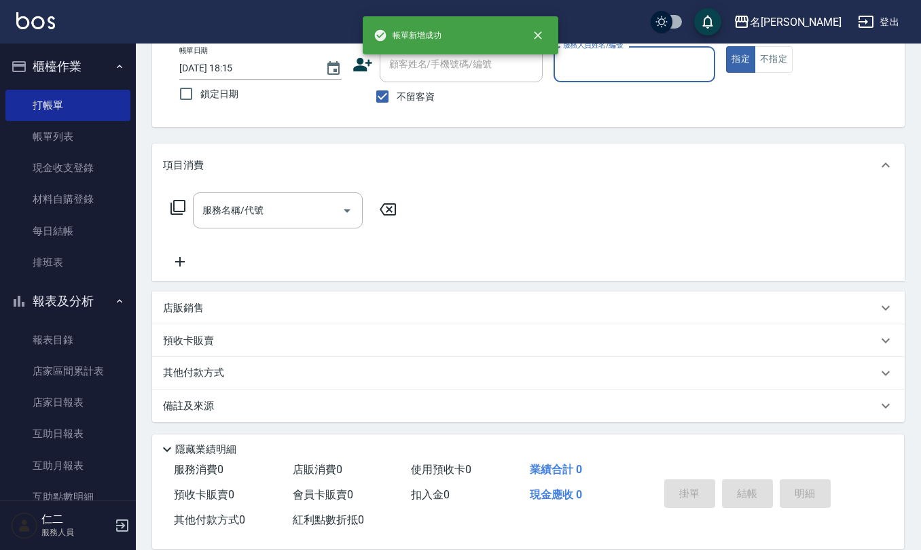
scroll to position [79, 0]
